Goal: Information Seeking & Learning: Learn about a topic

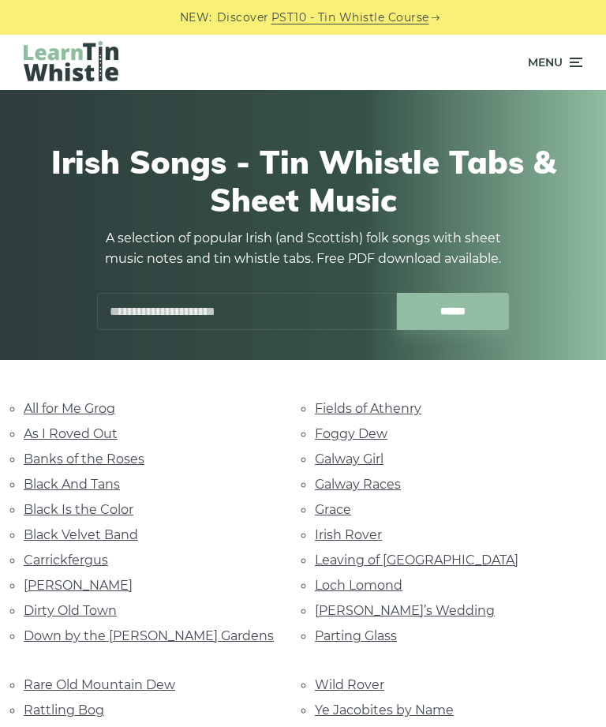
click at [70, 460] on link "Banks of the Roses" at bounding box center [84, 458] width 121 height 15
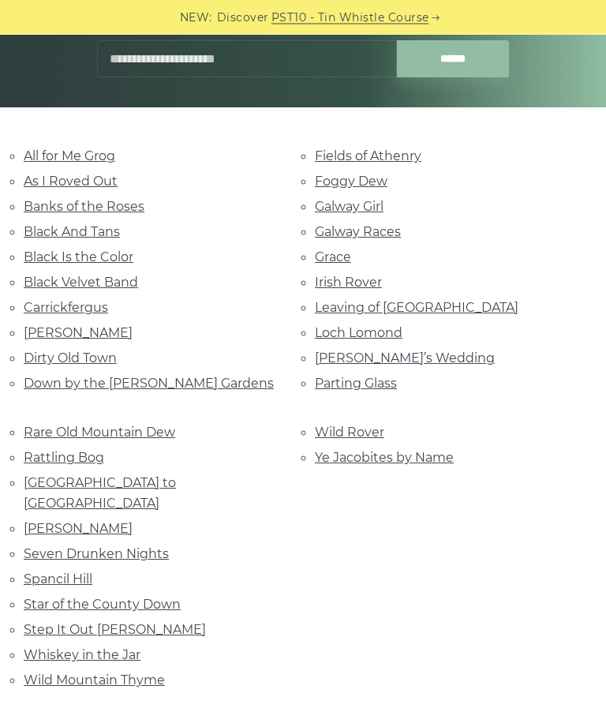
scroll to position [253, 0]
click at [373, 208] on link "Galway Girl" at bounding box center [349, 206] width 69 height 15
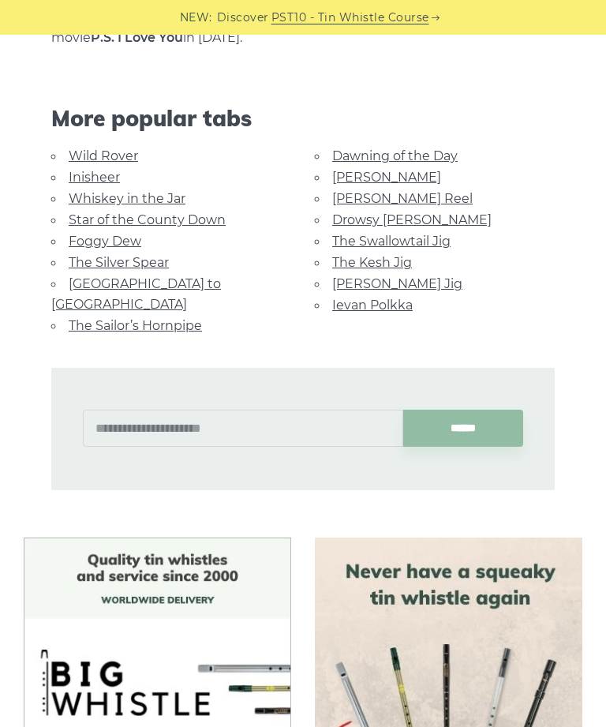
scroll to position [986, 0]
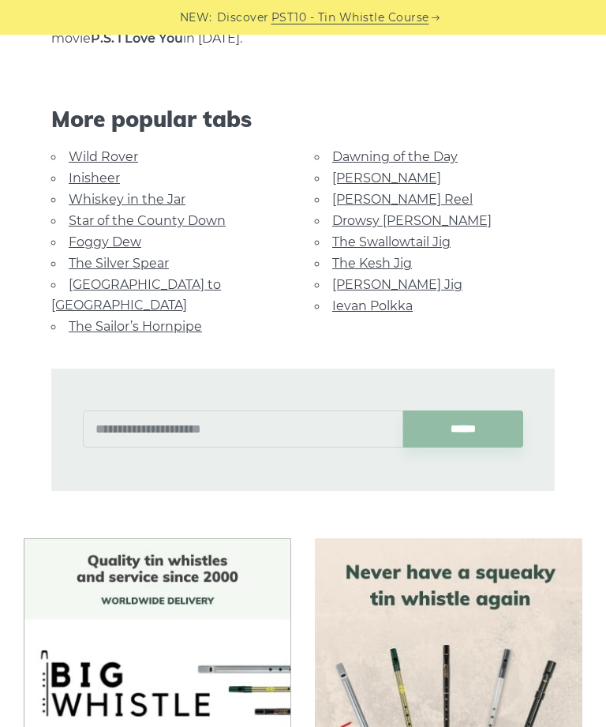
click at [185, 277] on link "[GEOGRAPHIC_DATA] to [GEOGRAPHIC_DATA]" at bounding box center [136, 295] width 170 height 36
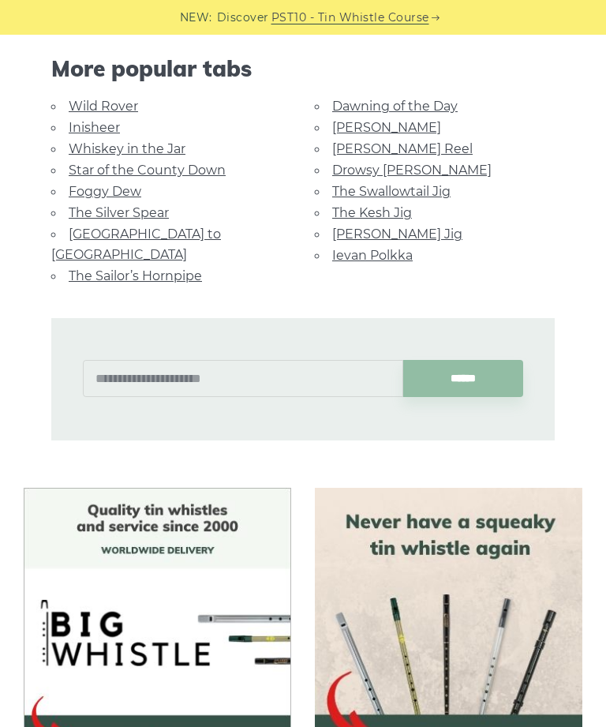
click at [108, 227] on link "[GEOGRAPHIC_DATA] to [GEOGRAPHIC_DATA]" at bounding box center [136, 245] width 170 height 36
